Goal: Task Accomplishment & Management: Manage account settings

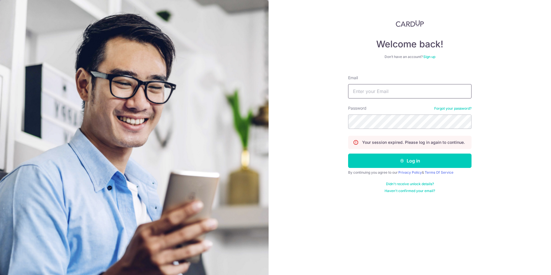
click at [408, 93] on input "Email" at bounding box center [409, 91] width 123 height 14
type input "[EMAIL_ADDRESS][DOMAIN_NAME]"
click at [348, 153] on button "Log in" at bounding box center [409, 160] width 123 height 14
